Goal: Task Accomplishment & Management: Manage account settings

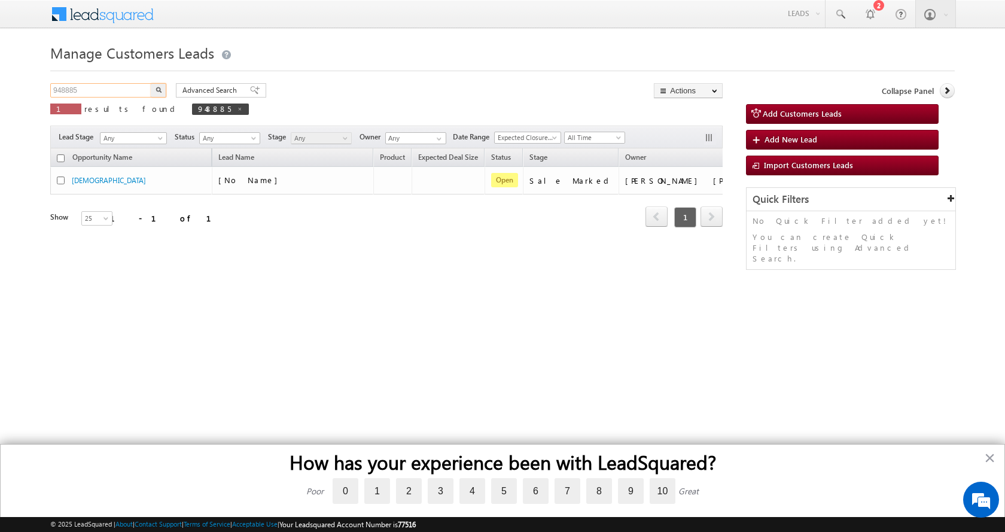
click at [69, 93] on input "948885" at bounding box center [101, 90] width 102 height 14
paste input "52172"
type input "952172"
click at [151, 83] on button "button" at bounding box center [159, 90] width 16 height 14
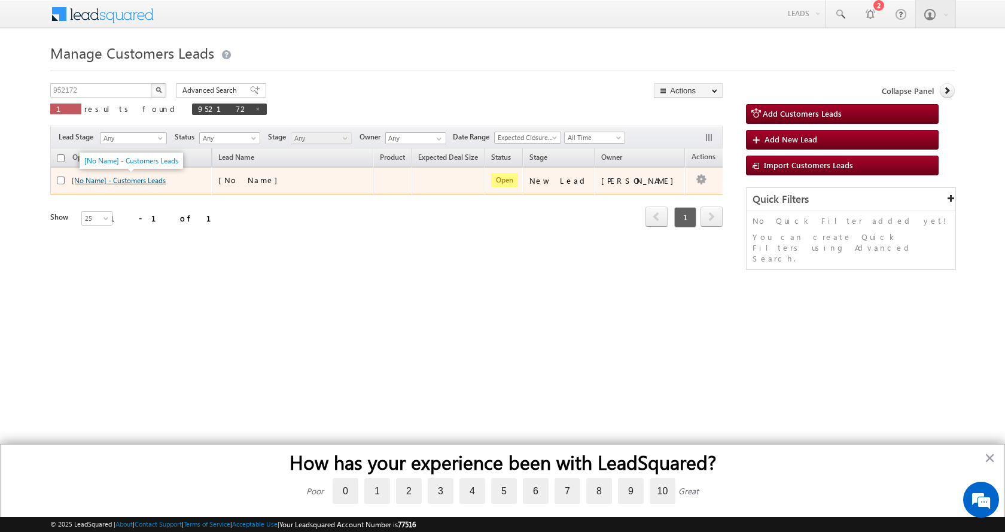
click at [117, 182] on link "[No Name] - Customers Leads" at bounding box center [119, 180] width 94 height 9
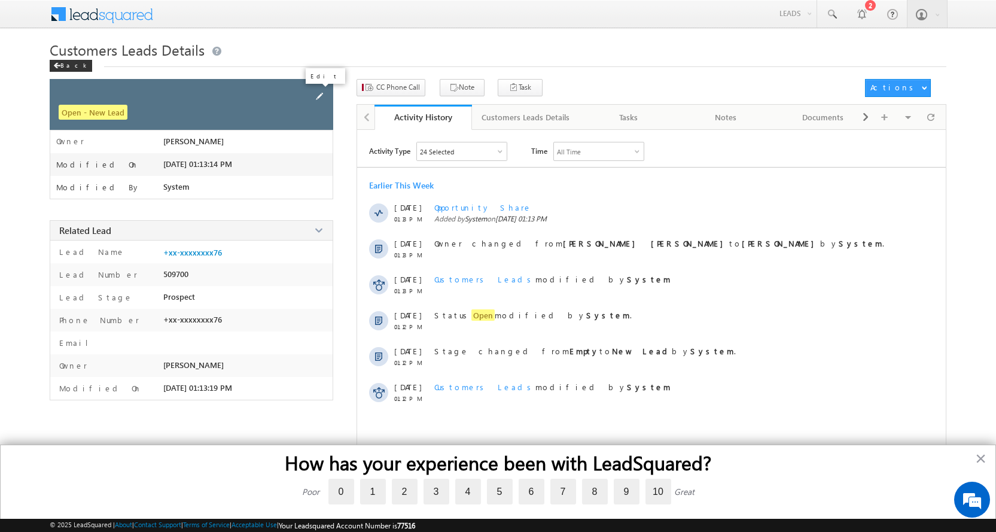
click at [318, 96] on span at bounding box center [319, 96] width 13 height 13
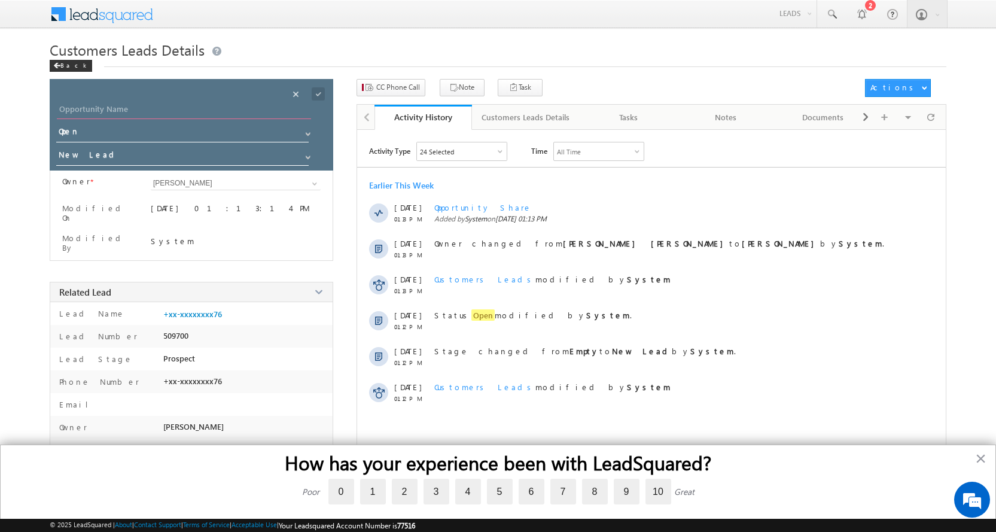
click at [93, 105] on input "Opportunity Name" at bounding box center [184, 110] width 254 height 17
paste input "[PERSON_NAME] [PERSON_NAME]"
type input "[PERSON_NAME] [PERSON_NAME]"
click at [307, 158] on span at bounding box center [308, 157] width 10 height 10
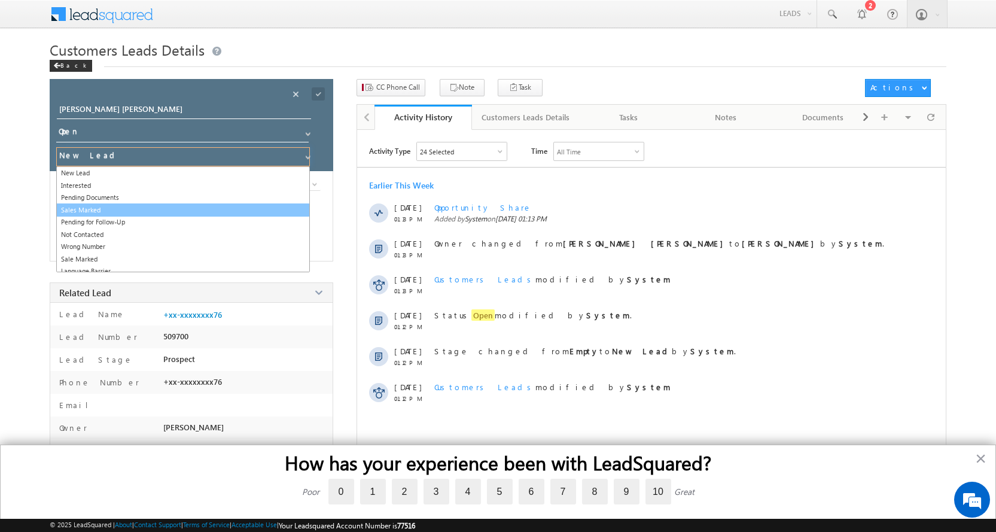
click at [106, 208] on link "Sales Marked" at bounding box center [183, 210] width 254 height 14
type input "Sales Marked"
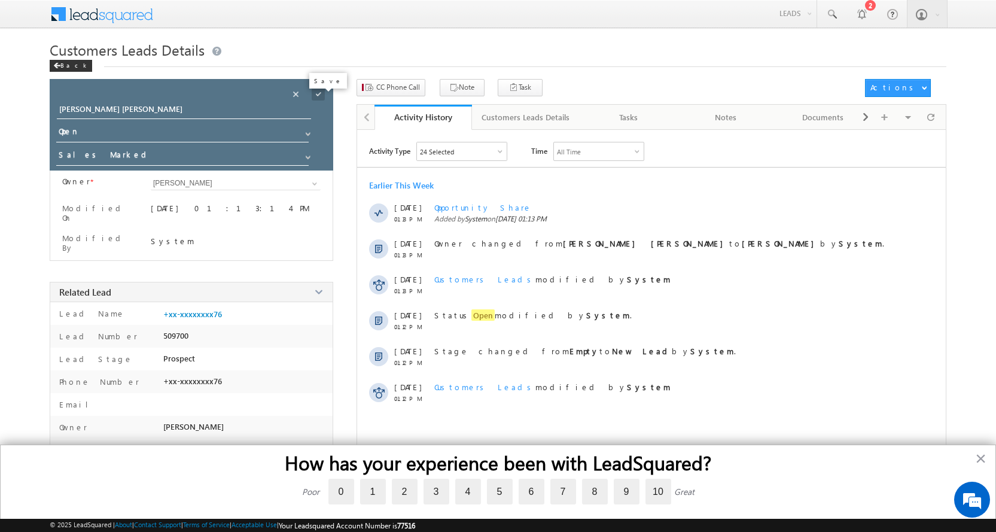
click at [317, 93] on span at bounding box center [318, 93] width 13 height 13
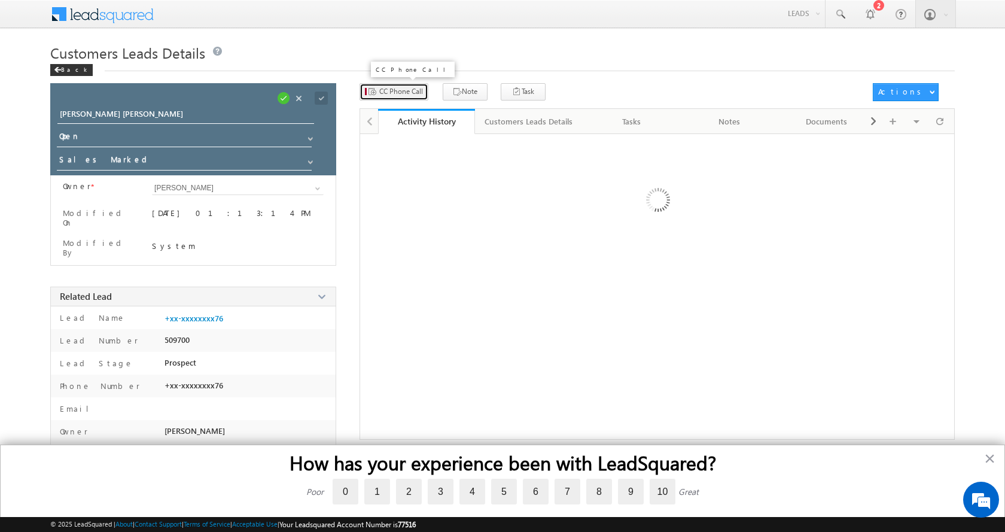
click at [404, 91] on span "CC Phone Call" at bounding box center [401, 91] width 44 height 11
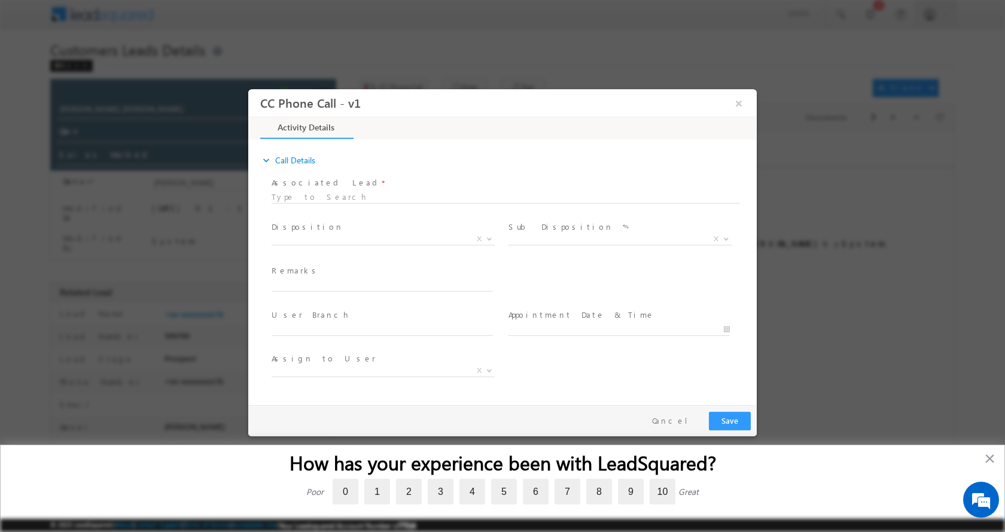
select select "akshay.sharma1@sgrlimited.in"
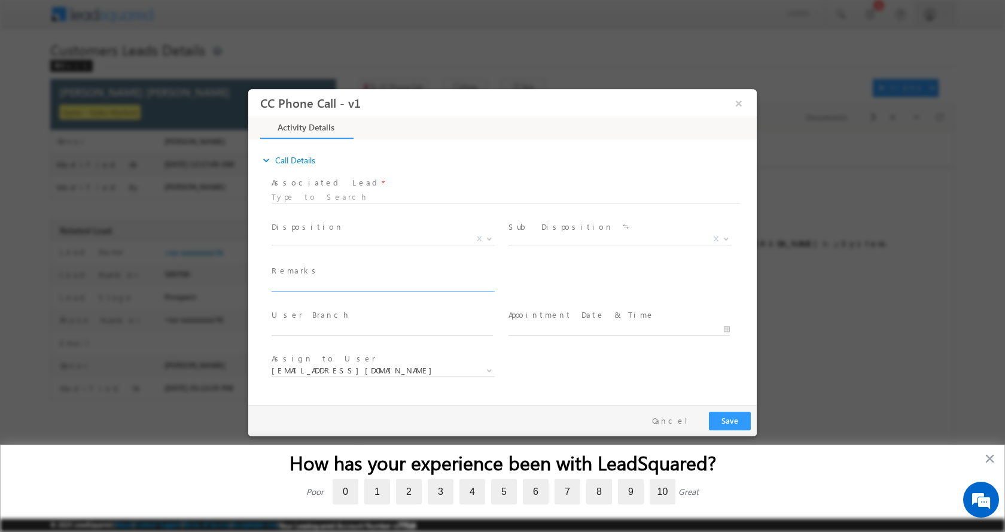
click at [315, 282] on input "text" at bounding box center [381, 285] width 221 height 12
type input "Sher Bano Shah-7879442676-TOP UP - 8 - PIN CODE-458002 TO MANDSAUR- UINQUE ID-9…"
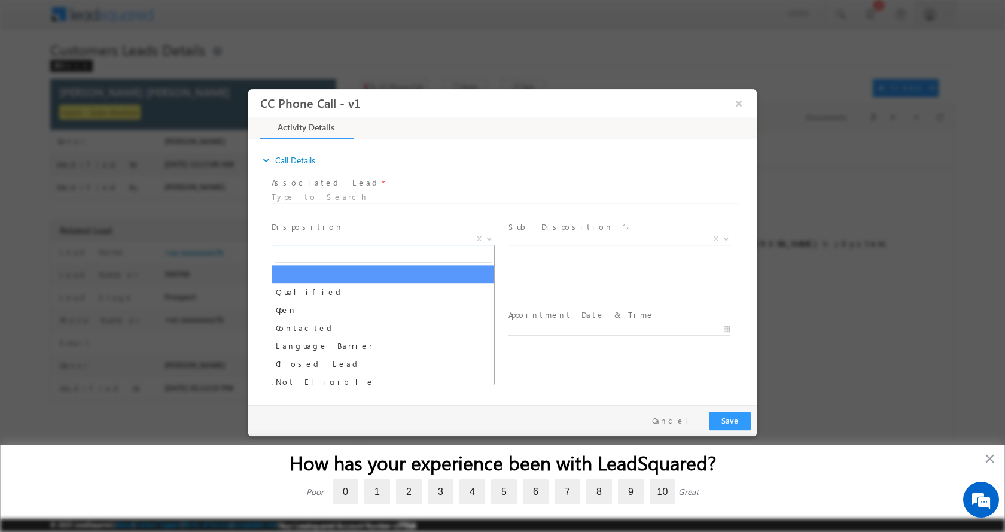
click at [488, 236] on b at bounding box center [489, 238] width 7 height 4
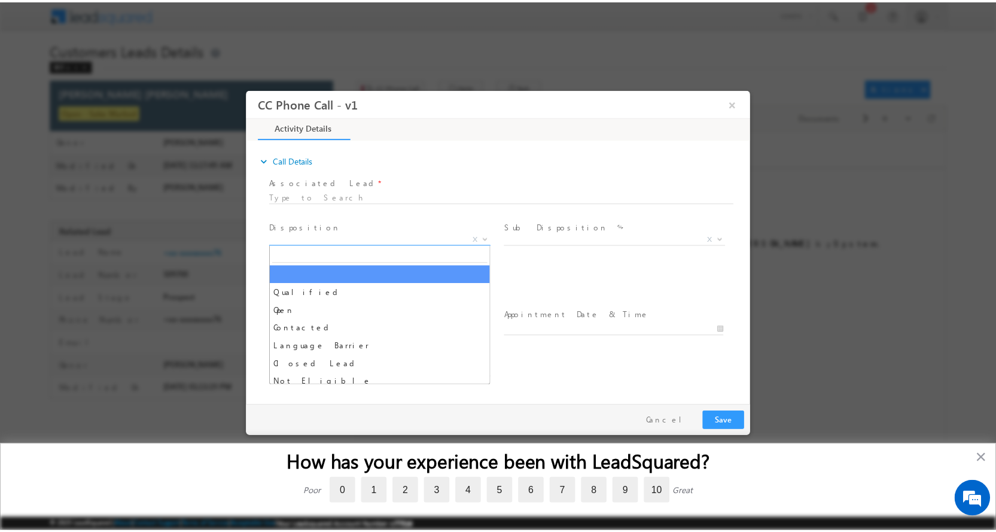
scroll to position [0, 0]
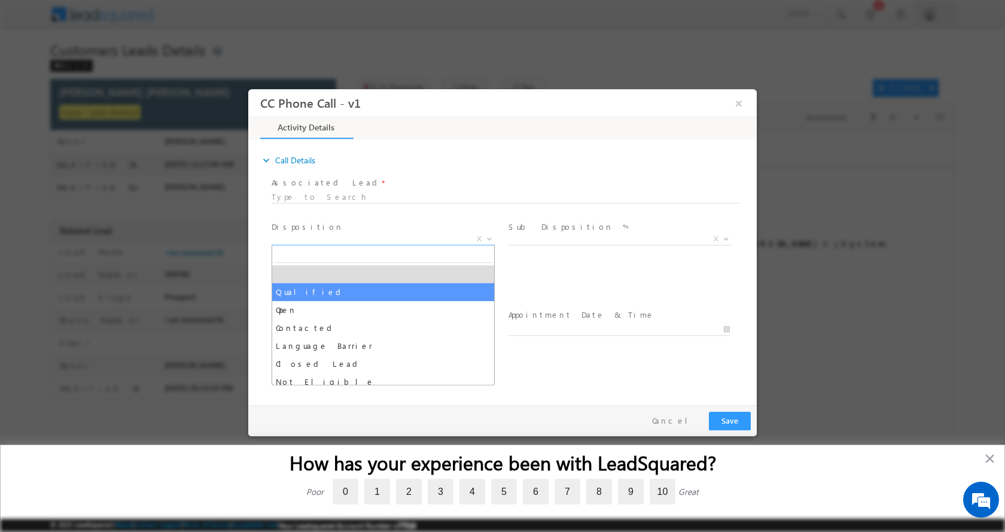
select select "Qualified"
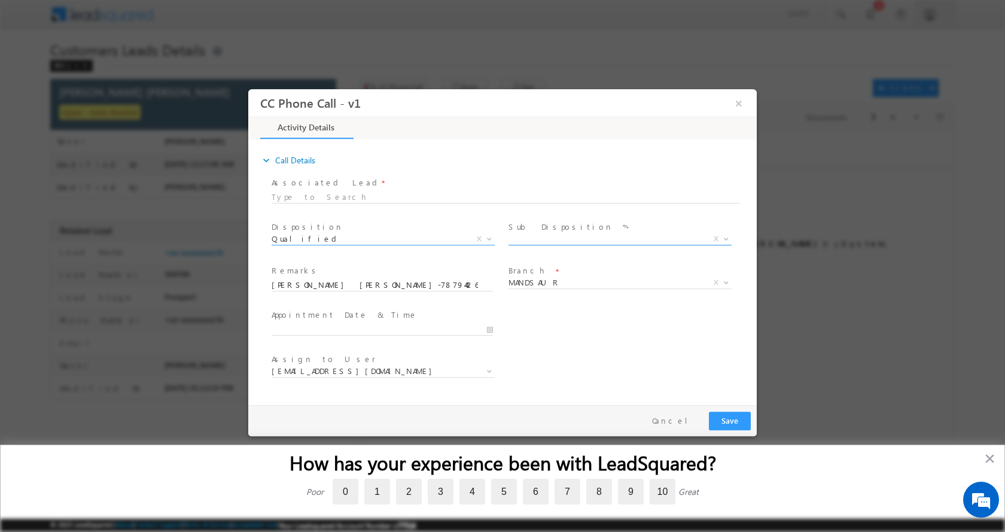
click at [724, 237] on b at bounding box center [725, 238] width 7 height 4
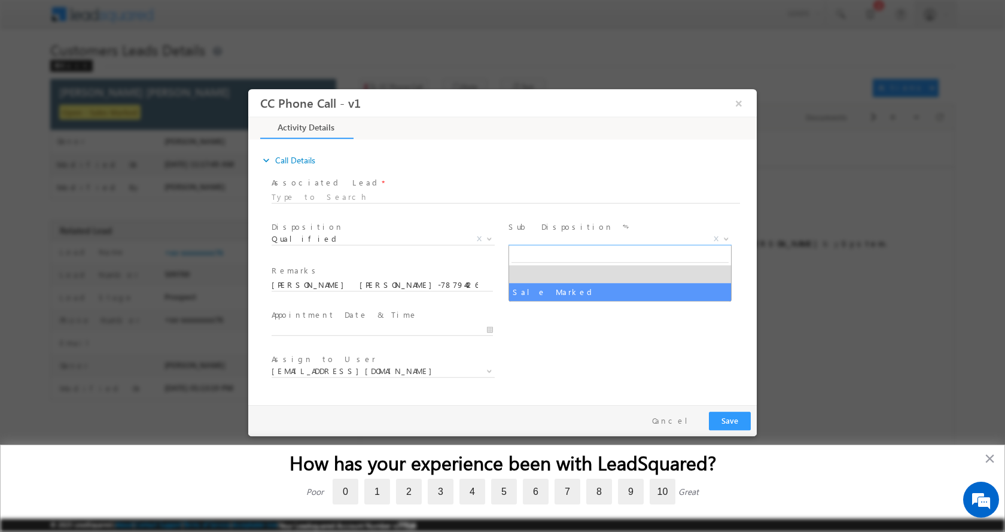
select select "Sale Marked"
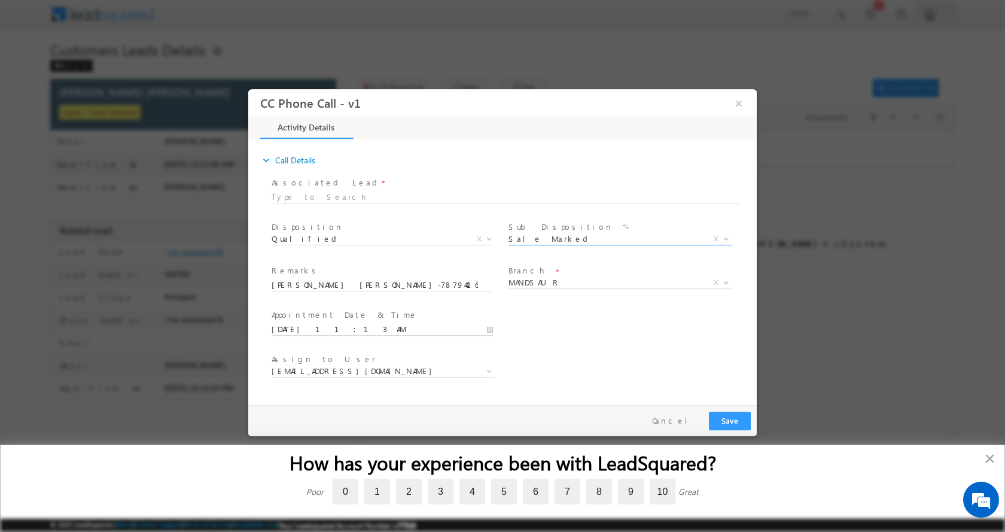
click at [490, 329] on input "10/04/2025 11:13 AM" at bounding box center [381, 329] width 221 height 12
type input "10/06/2025 11:13 AM"
click at [728, 417] on button "Save" at bounding box center [730, 420] width 42 height 19
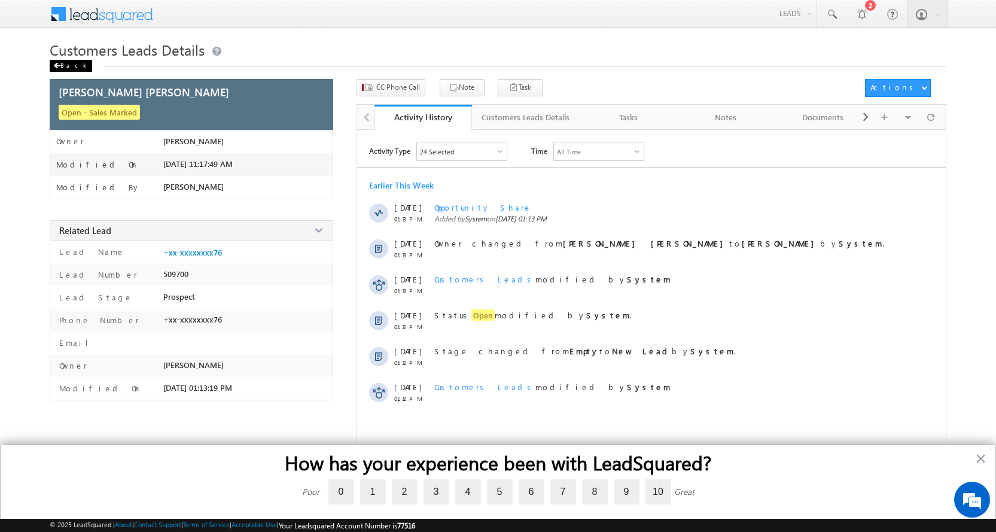
click at [63, 60] on div "Back" at bounding box center [71, 66] width 42 height 12
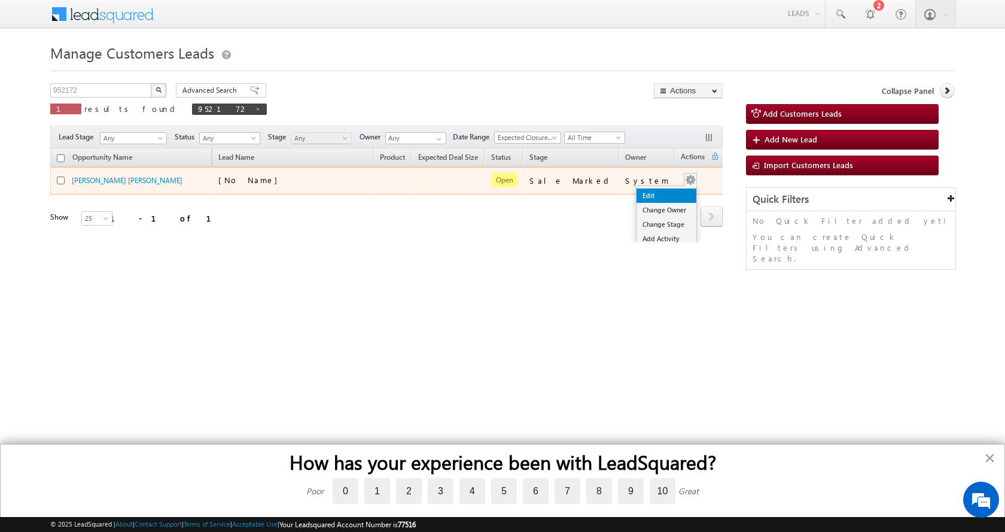
click at [672, 193] on link "Edit" at bounding box center [666, 195] width 60 height 14
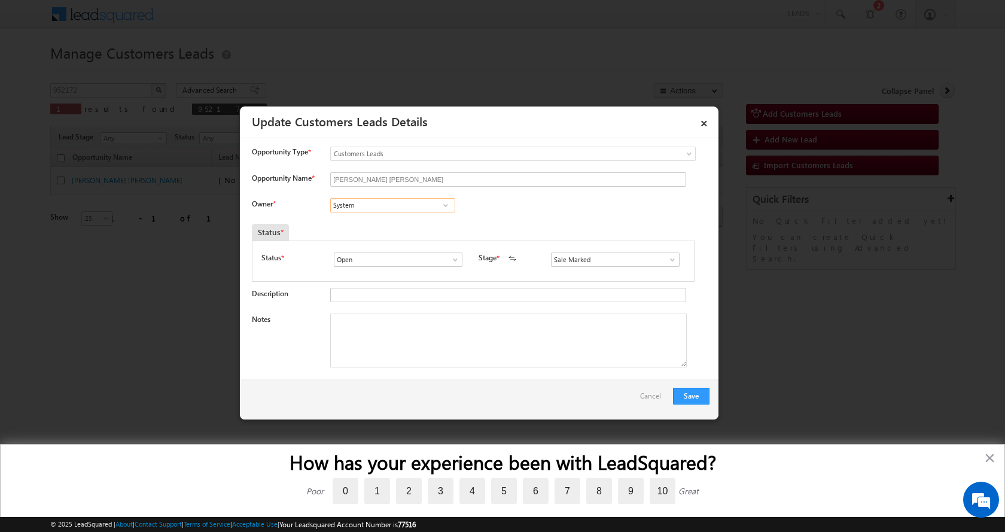
click at [361, 206] on input "System" at bounding box center [392, 205] width 125 height 14
paste input "aiyyad Rustam Ali"
click at [396, 225] on span "[EMAIL_ADDRESS][DOMAIN_NAME]" at bounding box center [389, 228] width 108 height 9
type input "Saiyyad Rustam Ali"
click at [400, 355] on textarea "Notes" at bounding box center [508, 340] width 356 height 54
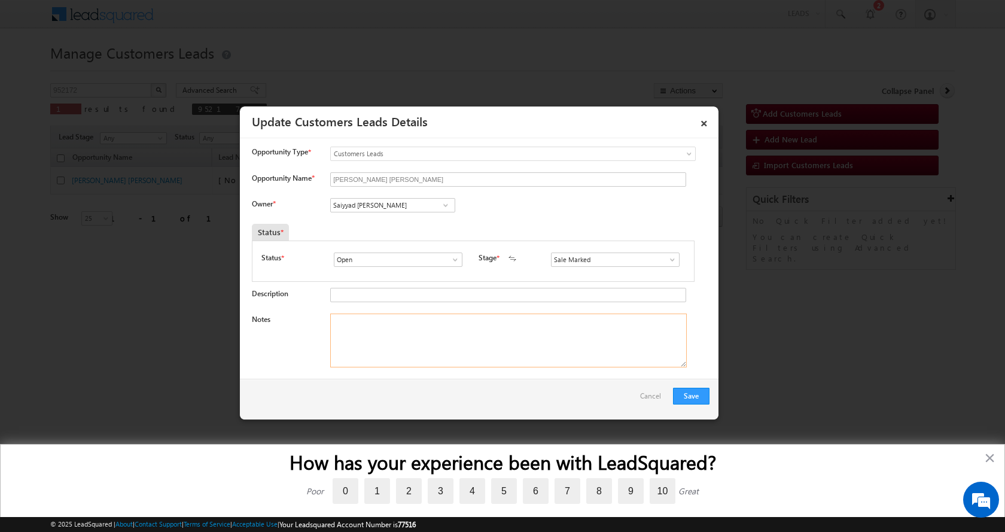
paste textarea "Sher Bano Shah-7879442676-TOP UP - 8 - PIN CODE-458002 TO MANDSAUR- UINQUE ID-9…"
type textarea "Sher Bano Shah-7879442676-TOP UP - 8 - PIN CODE-458002 TO MANDSAUR- UINQUE ID-9…"
click at [680, 390] on button "Save" at bounding box center [691, 395] width 36 height 17
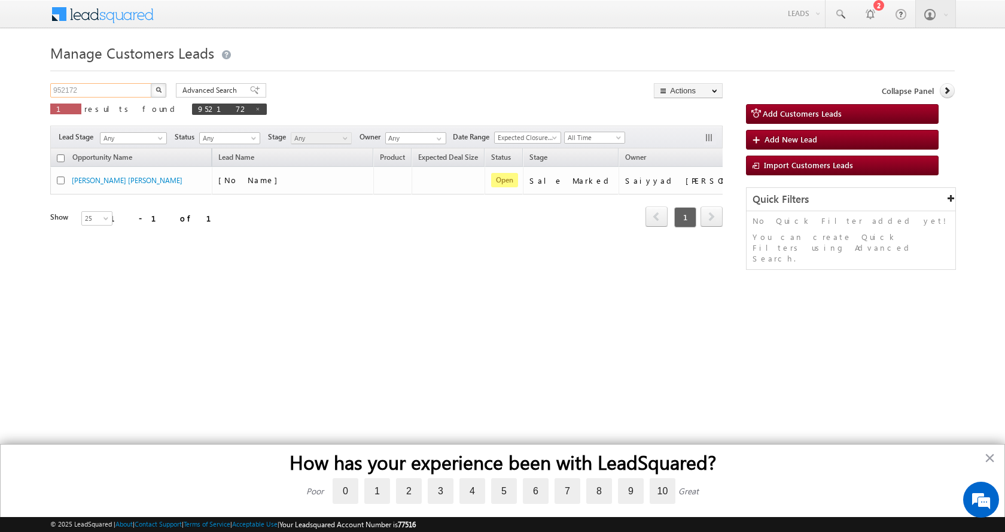
click at [63, 90] on input "952172" at bounding box center [101, 90] width 102 height 14
paste input "9737"
type input "959737"
click at [151, 83] on button "button" at bounding box center [159, 90] width 16 height 14
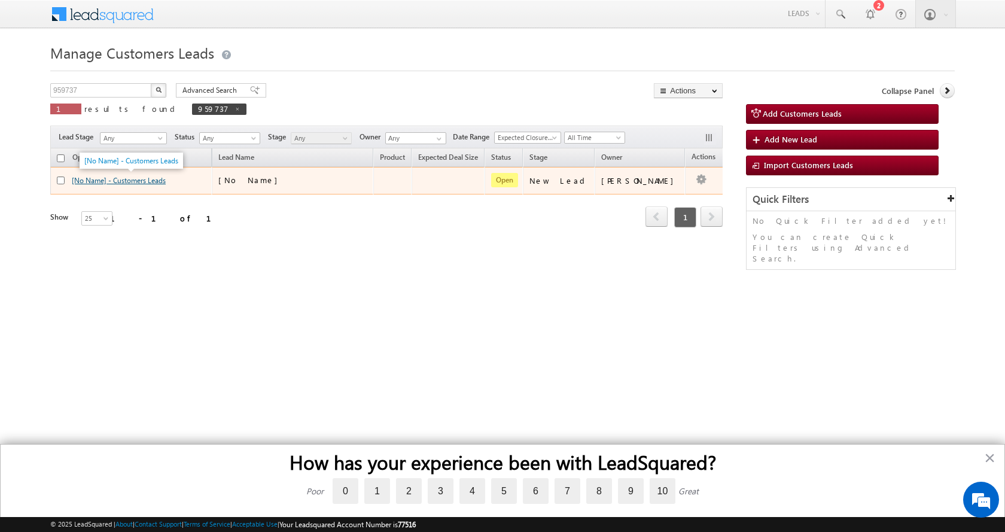
click at [115, 176] on link "[No Name] - Customers Leads" at bounding box center [119, 180] width 94 height 9
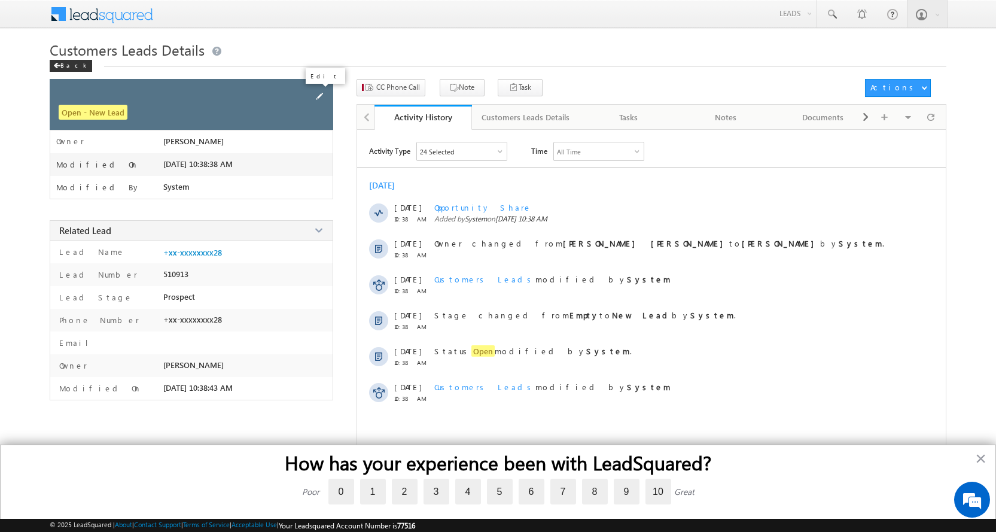
click at [318, 95] on span at bounding box center [319, 96] width 13 height 13
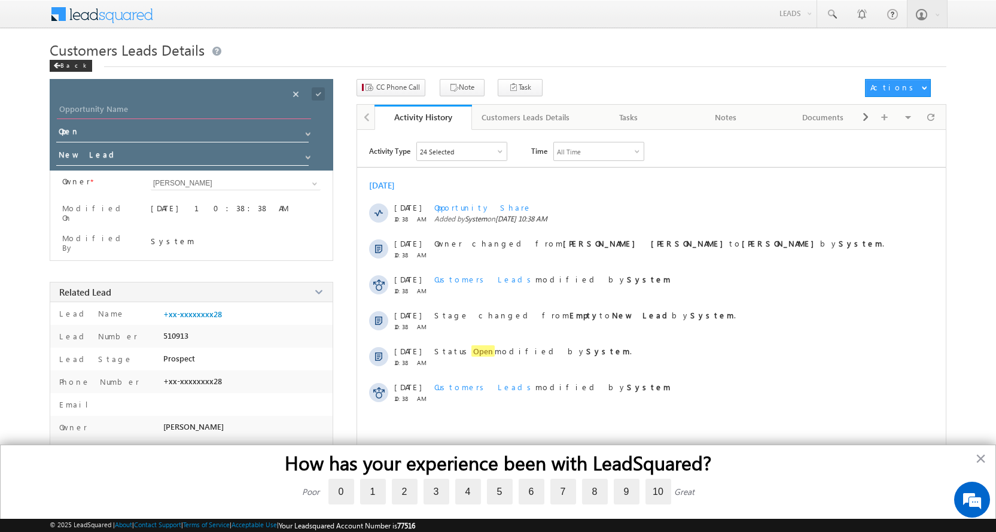
click at [146, 106] on input "Opportunity Name" at bounding box center [184, 110] width 254 height 17
paste input "[PERSON_NAME]"
type input "[PERSON_NAME]"
click at [307, 154] on span at bounding box center [308, 157] width 10 height 10
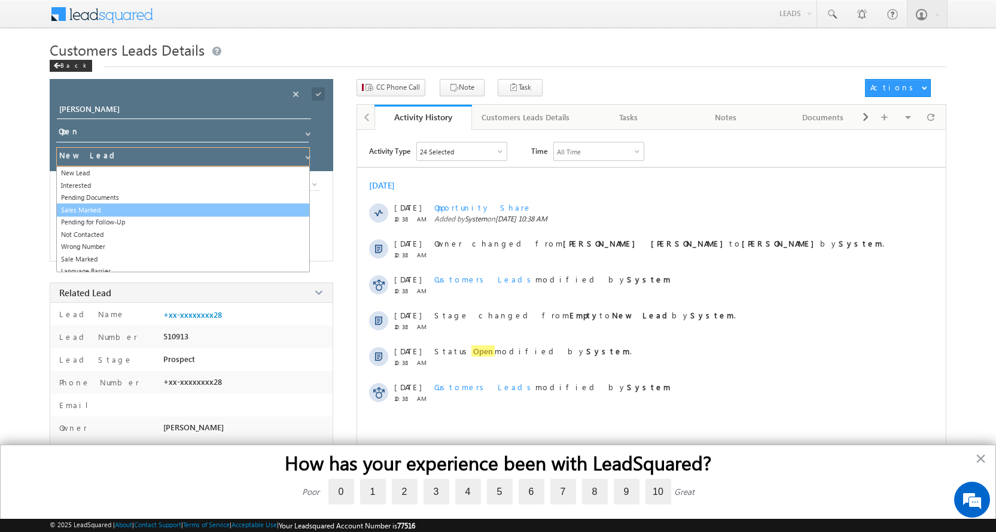
click at [139, 207] on link "Sales Marked" at bounding box center [183, 210] width 254 height 14
type input "Sales Marked"
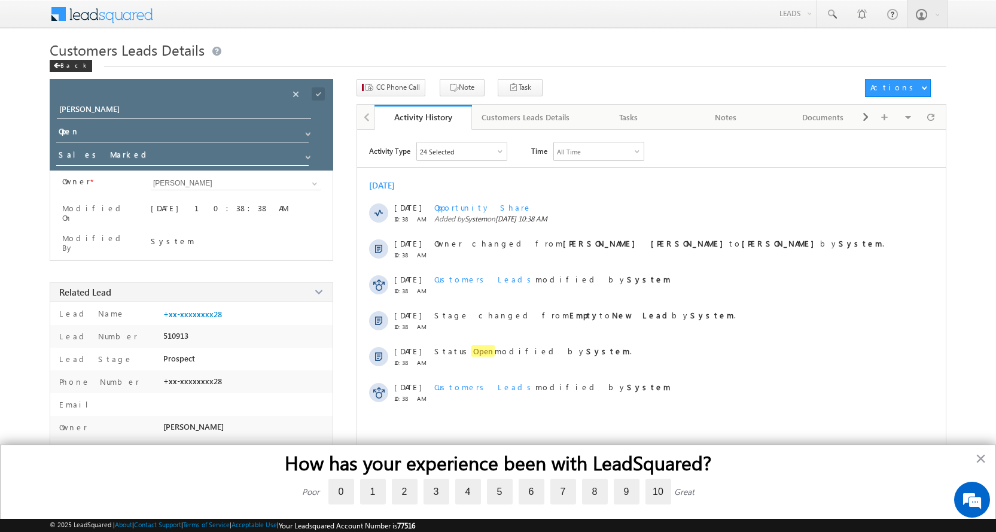
click at [310, 94] on span at bounding box center [311, 90] width 44 height 23
click at [315, 94] on span at bounding box center [318, 93] width 13 height 13
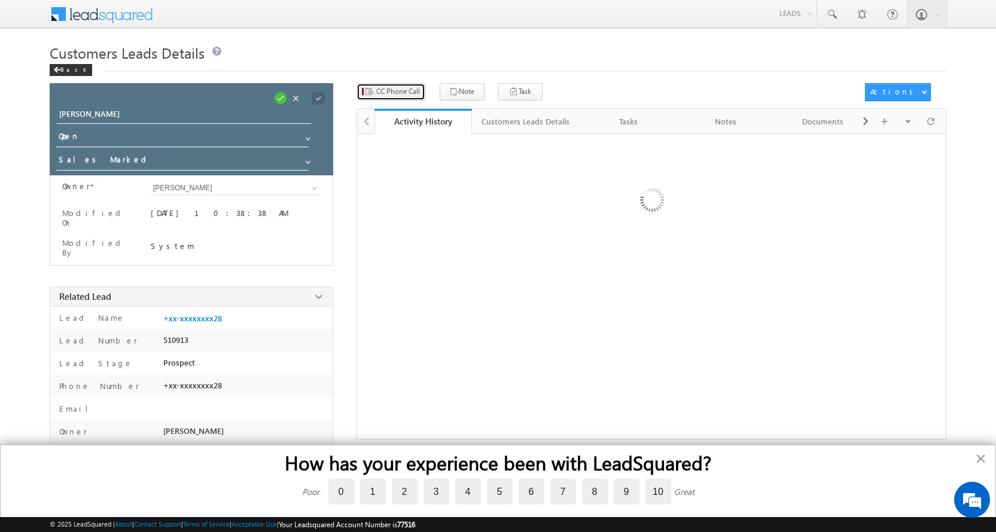
click at [390, 87] on span "CC Phone Call" at bounding box center [398, 91] width 44 height 11
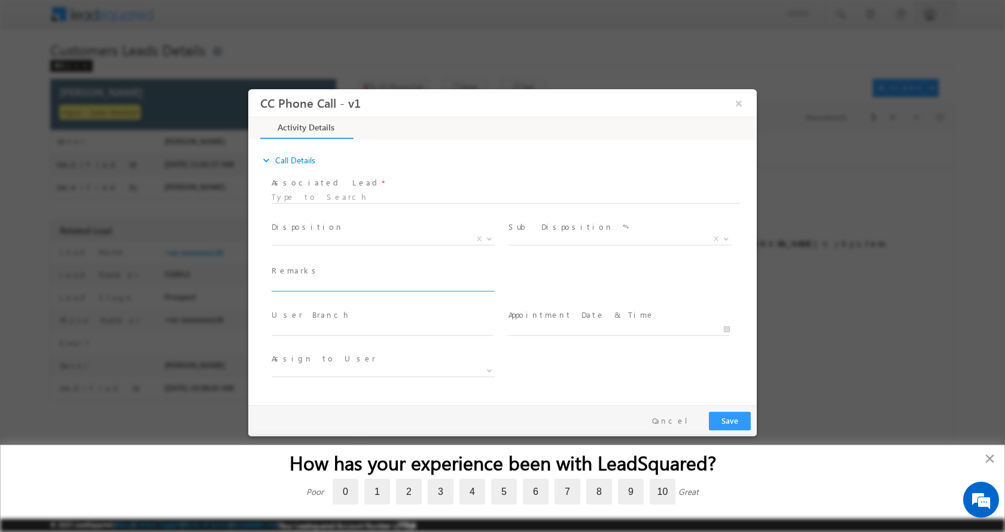
click at [310, 288] on input "text" at bounding box center [381, 285] width 221 height 12
type input "[PERSON_NAME]-9685348028-TOP UP - 4.5 L-Indore"
click at [490, 237] on b at bounding box center [489, 238] width 7 height 4
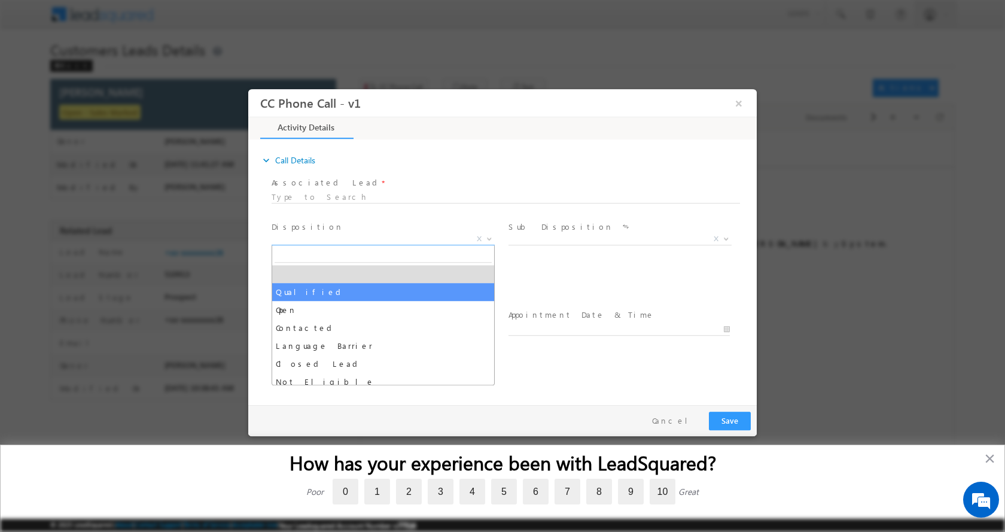
select select "Qualified"
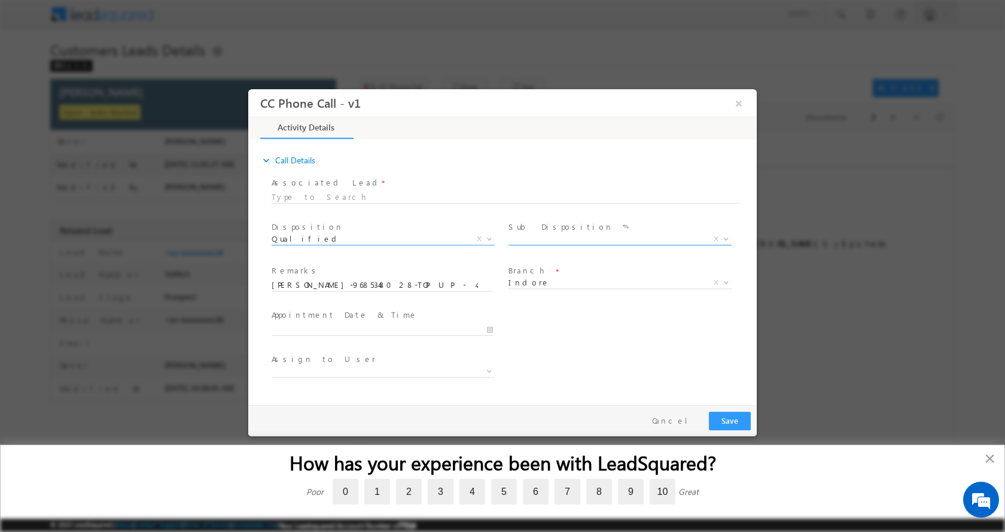
click at [730, 238] on b at bounding box center [725, 238] width 7 height 4
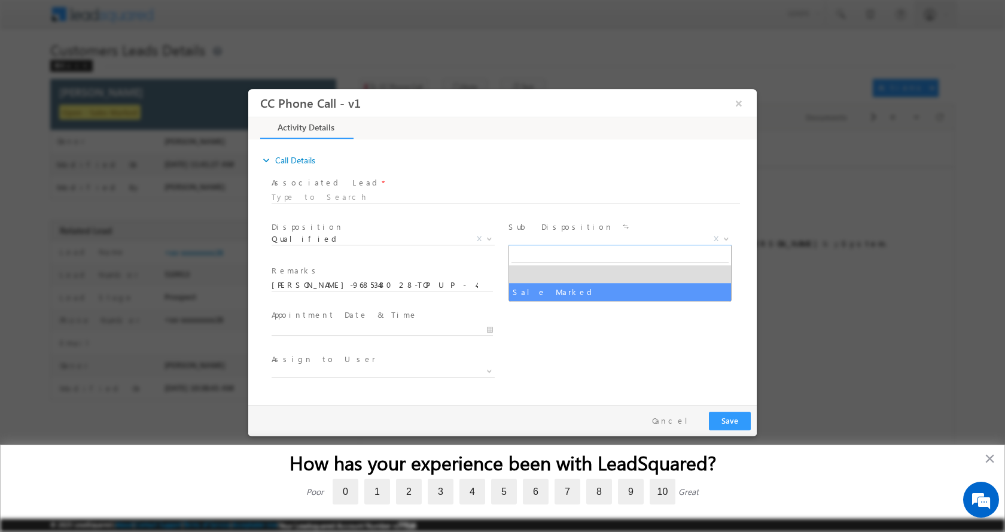
select select "Sale Marked"
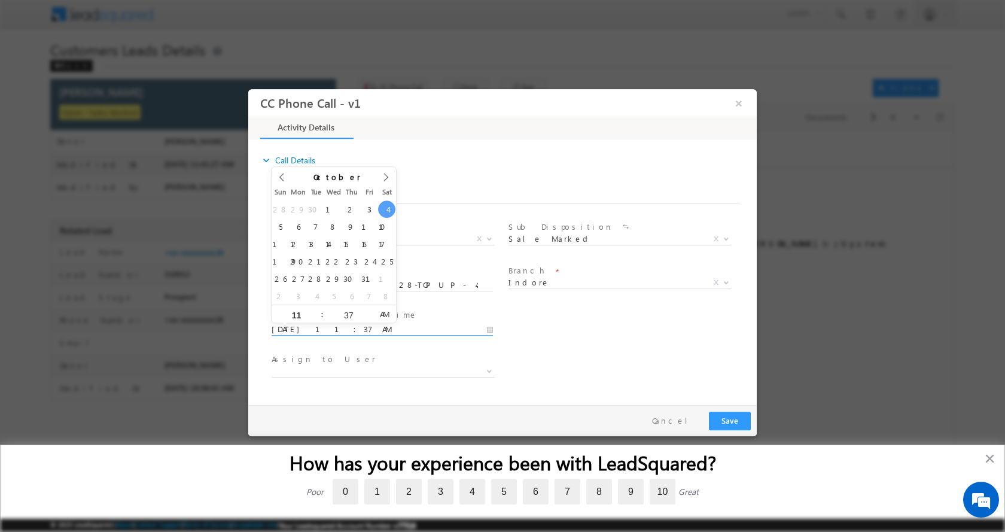
click at [489, 324] on input "[DATE] 11:37 AM" at bounding box center [381, 329] width 221 height 12
type input "[DATE] 12:37 PM"
type input "12"
click at [320, 307] on span at bounding box center [317, 308] width 8 height 9
click at [727, 420] on button "Save" at bounding box center [730, 420] width 42 height 19
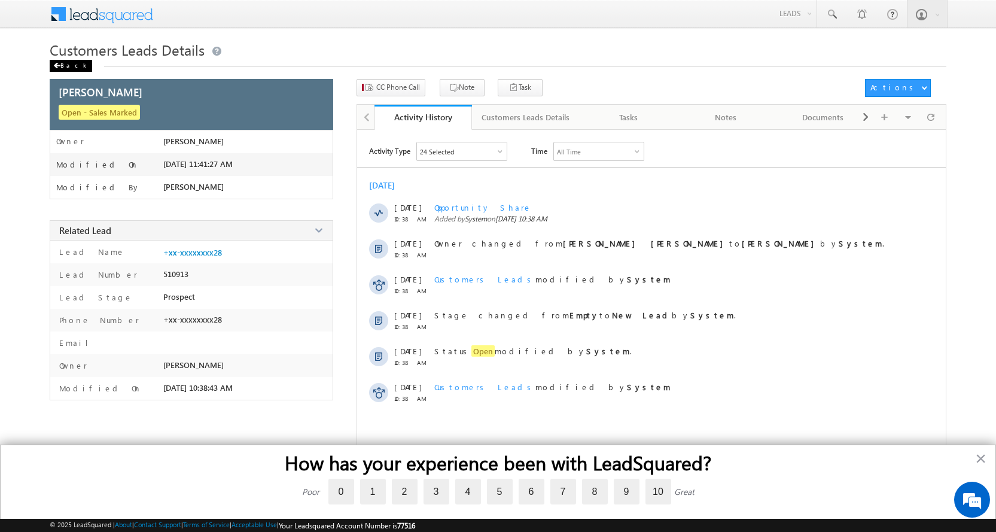
click at [66, 60] on div "Back" at bounding box center [71, 66] width 42 height 12
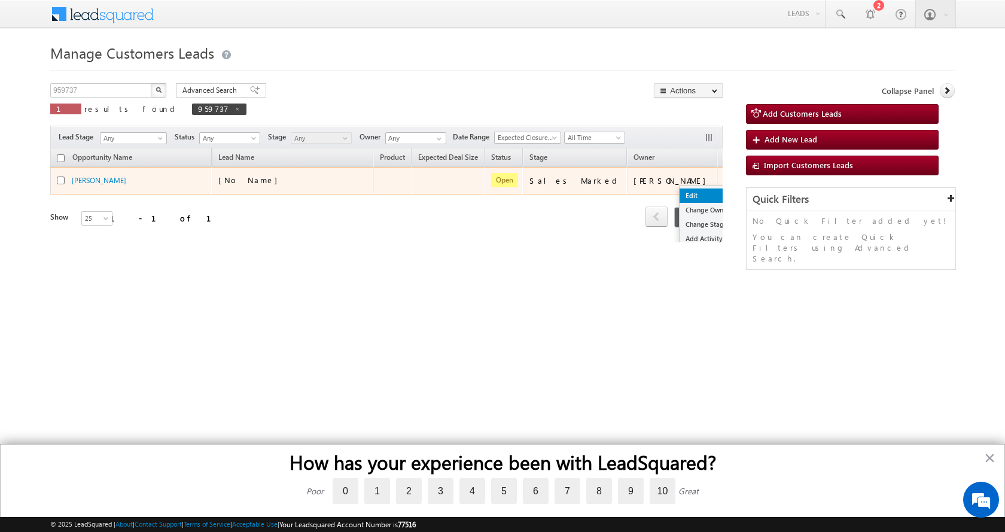
click at [679, 201] on link "Edit" at bounding box center [709, 195] width 60 height 14
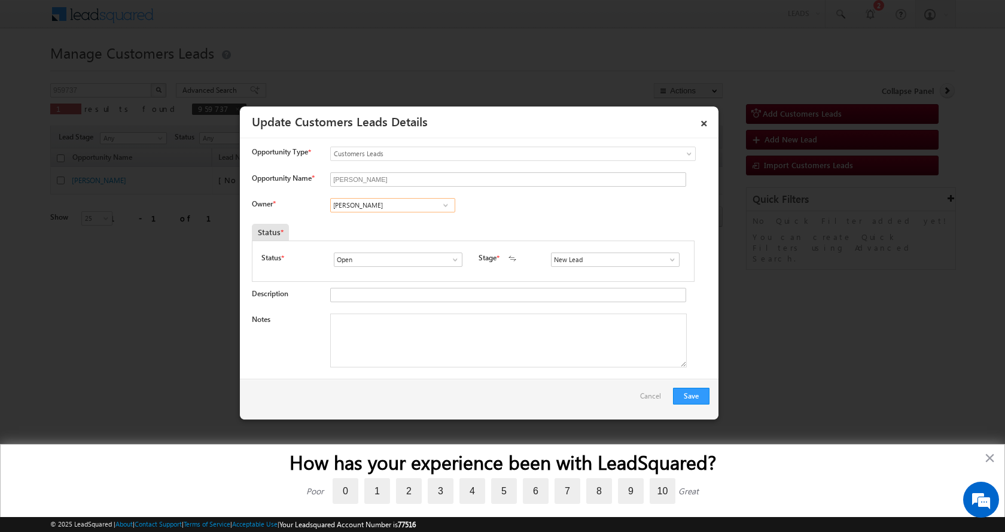
click at [373, 205] on input "[PERSON_NAME]" at bounding box center [392, 205] width 125 height 14
paste input "Banveer Singh"
click at [395, 216] on link "Banveer Singh banveer.singh@sgrlimited.in" at bounding box center [392, 223] width 125 height 23
type input "Banveer Singh"
click at [389, 350] on textarea "Notes" at bounding box center [508, 340] width 356 height 54
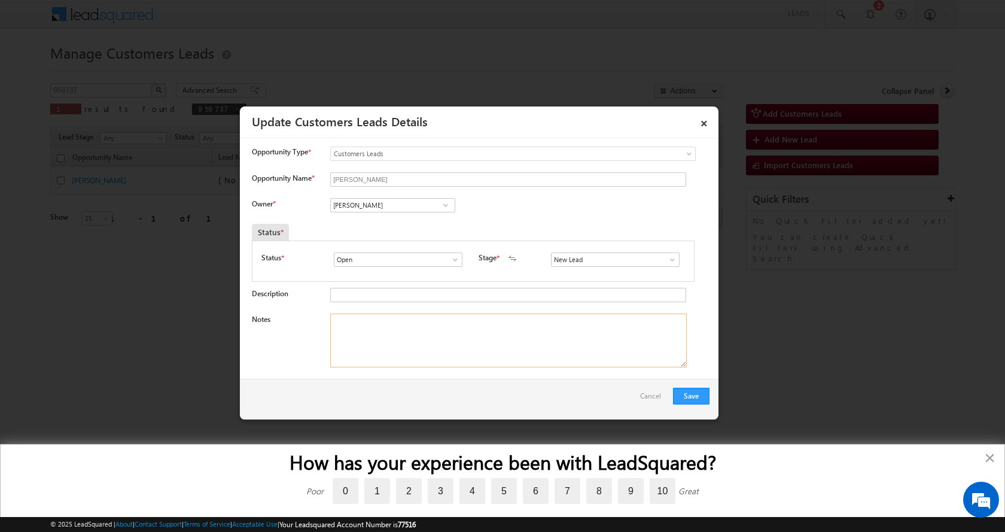
paste textarea "[PERSON_NAME]-9685348028-TOP UP - 4.5 L-Indore"
type textarea "[PERSON_NAME]-9685348028-TOP UP - 4.5 L-Indore"
click at [688, 396] on button "Save" at bounding box center [691, 395] width 36 height 17
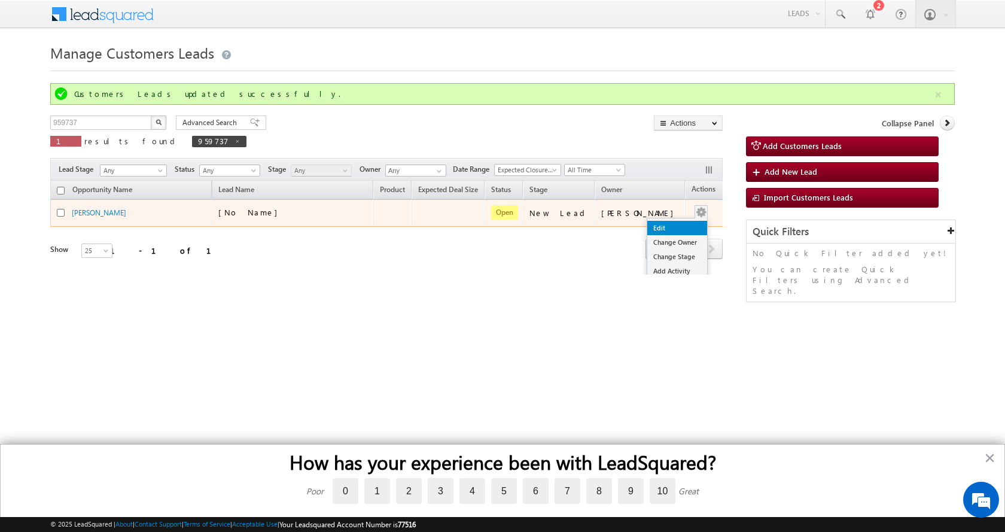
click at [654, 231] on link "Edit" at bounding box center [677, 228] width 60 height 14
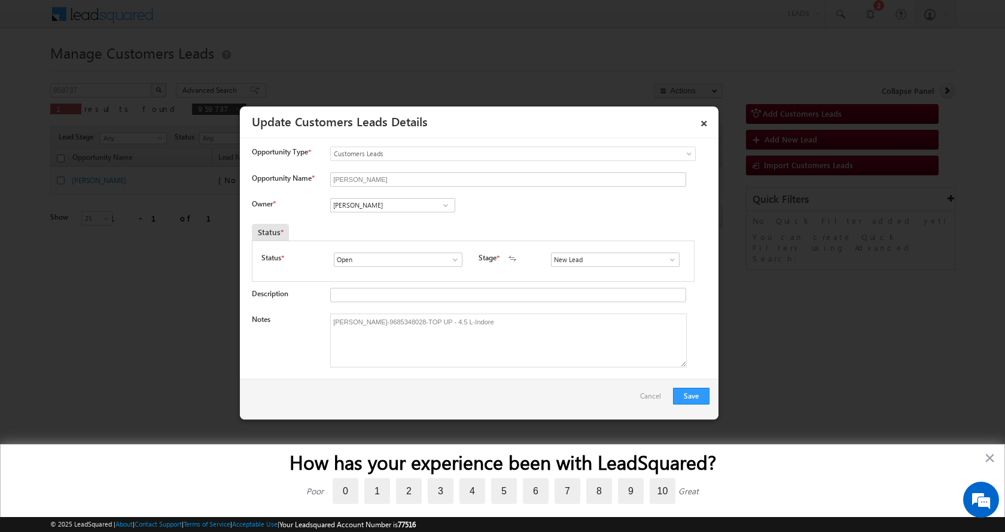
click at [666, 262] on span at bounding box center [672, 260] width 12 height 10
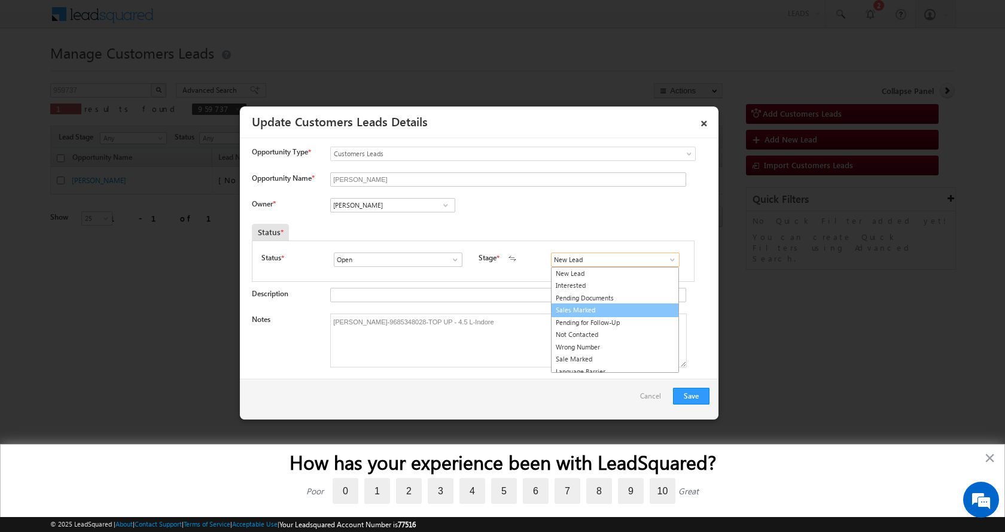
click at [590, 310] on link "Sales Marked" at bounding box center [615, 310] width 128 height 14
type input "Sales Marked"
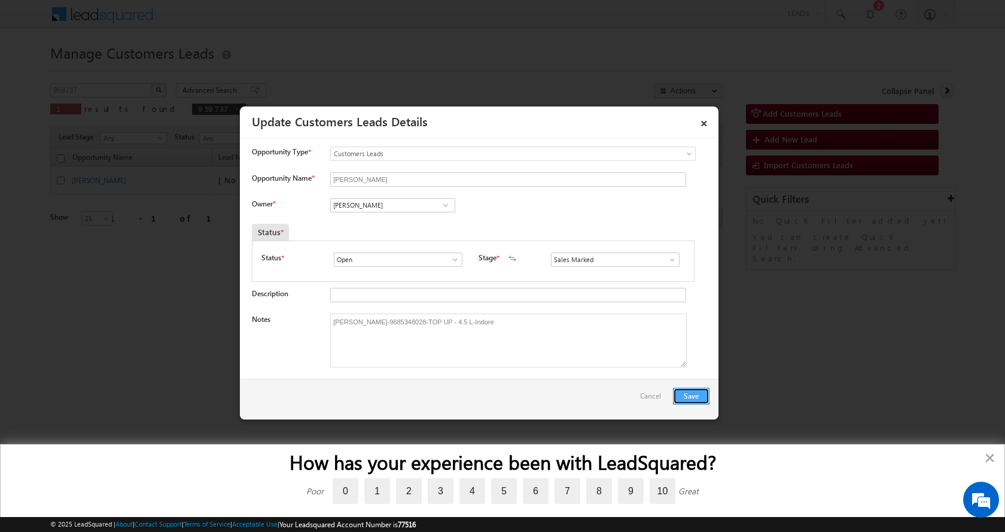
click at [686, 392] on button "Save" at bounding box center [691, 395] width 36 height 17
